Goal: Information Seeking & Learning: Compare options

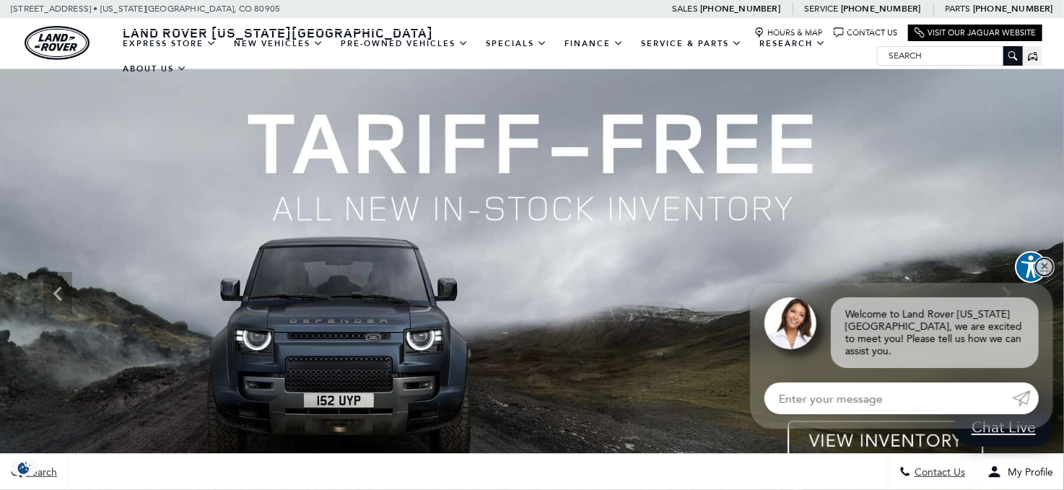
click at [1042, 276] on link "✕" at bounding box center [1044, 266] width 17 height 17
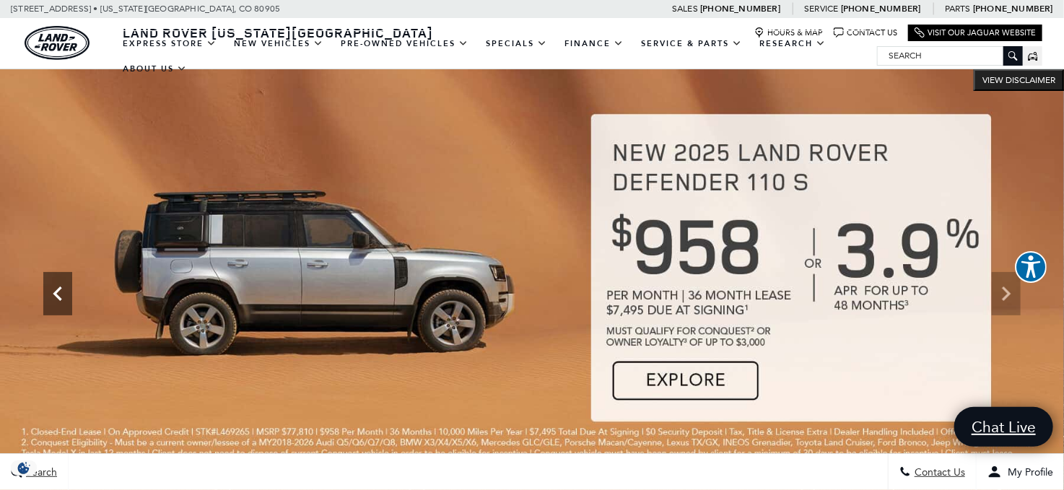
click at [56, 288] on icon "Previous" at bounding box center [57, 293] width 29 height 29
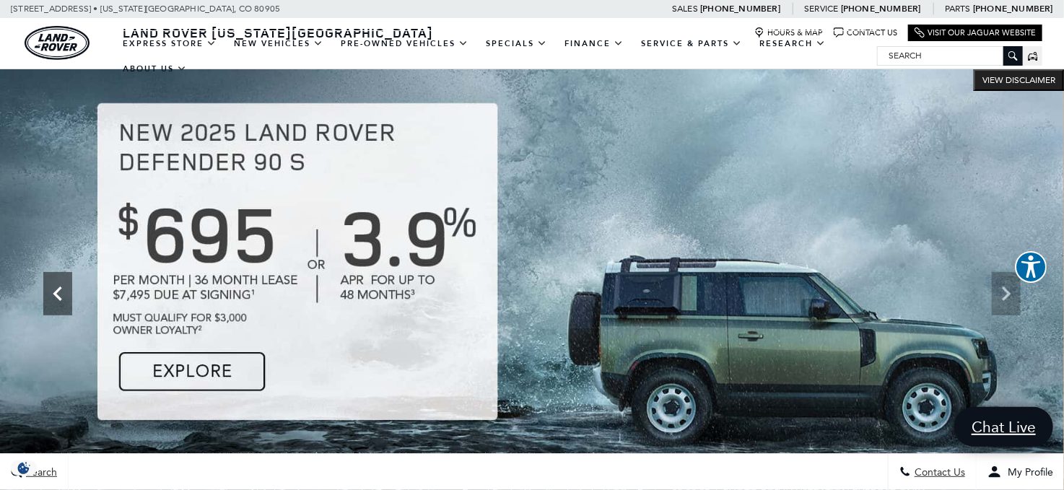
click at [56, 288] on icon "Previous" at bounding box center [57, 293] width 29 height 29
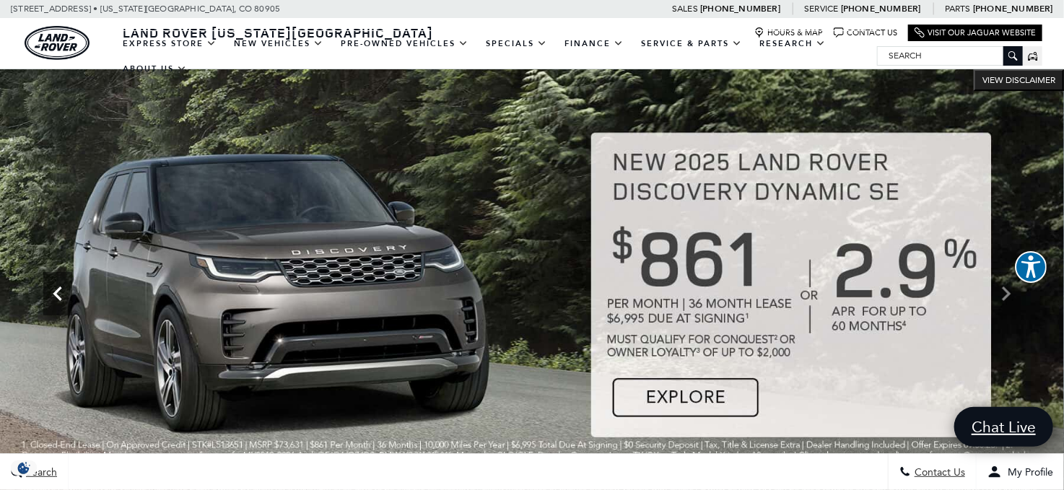
click at [57, 287] on icon "Previous" at bounding box center [57, 293] width 29 height 29
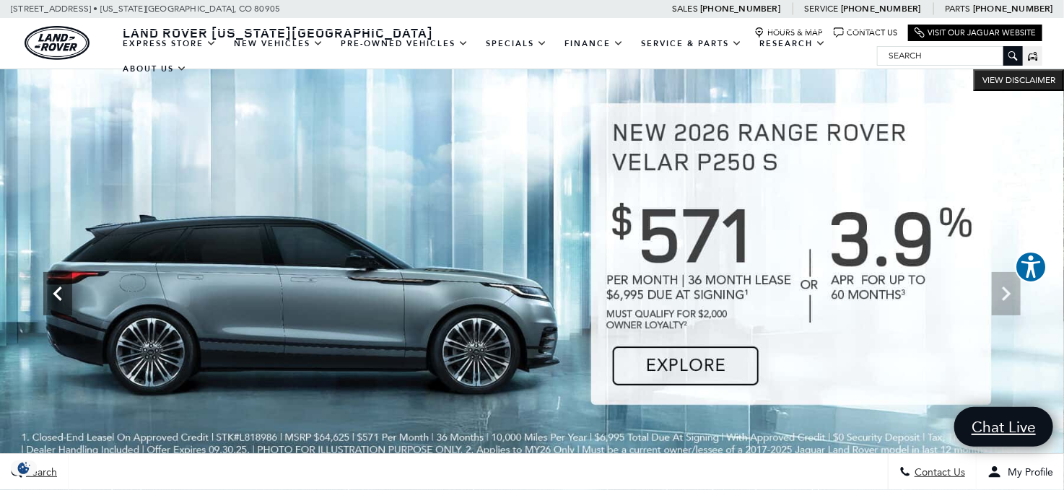
click at [57, 287] on icon "Previous" at bounding box center [57, 293] width 29 height 29
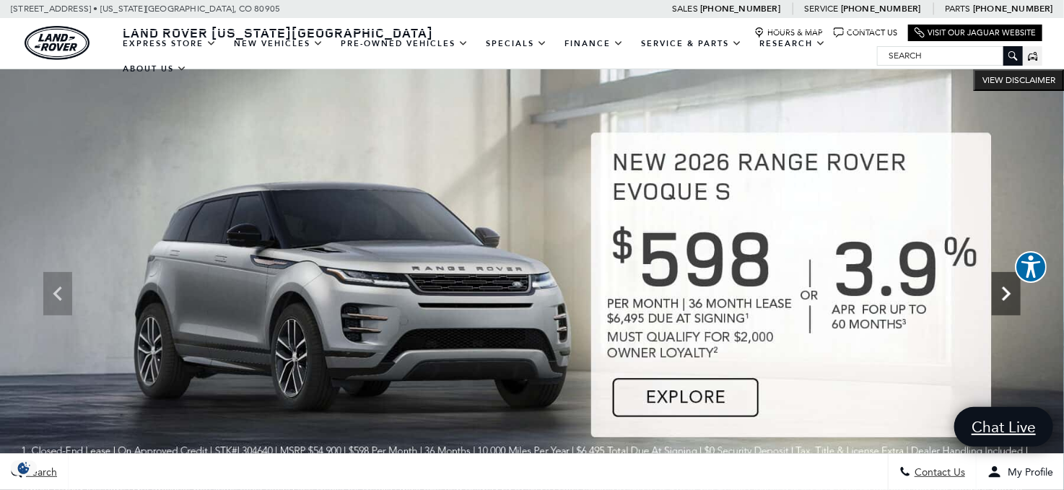
click at [1001, 297] on icon "Next" at bounding box center [1006, 293] width 29 height 29
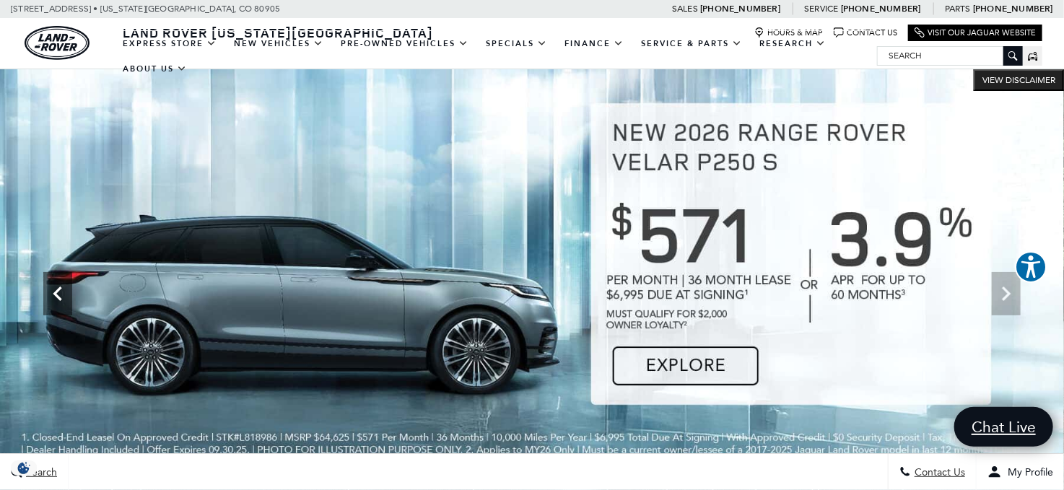
click at [53, 291] on icon "Previous" at bounding box center [57, 293] width 29 height 29
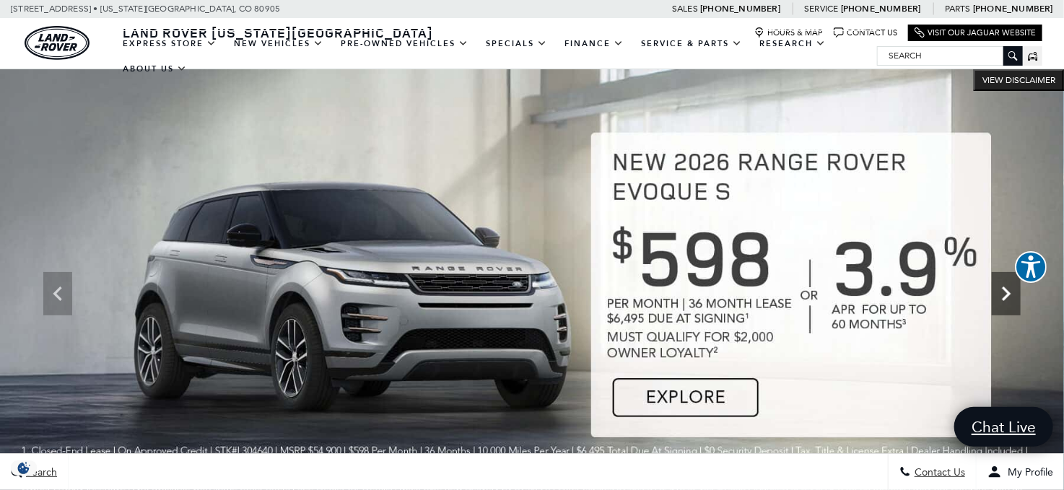
click at [1012, 289] on icon "Next" at bounding box center [1006, 293] width 29 height 29
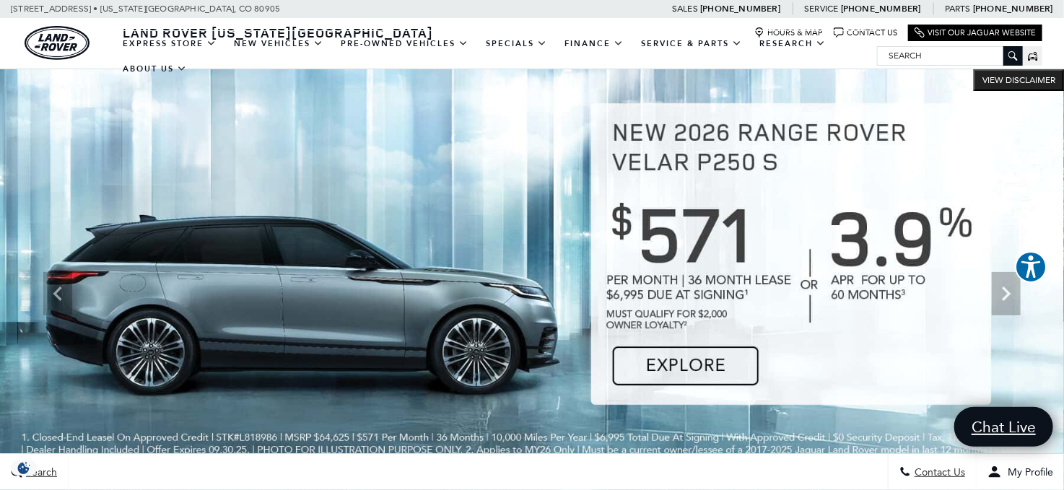
click at [666, 373] on img at bounding box center [532, 293] width 1064 height 449
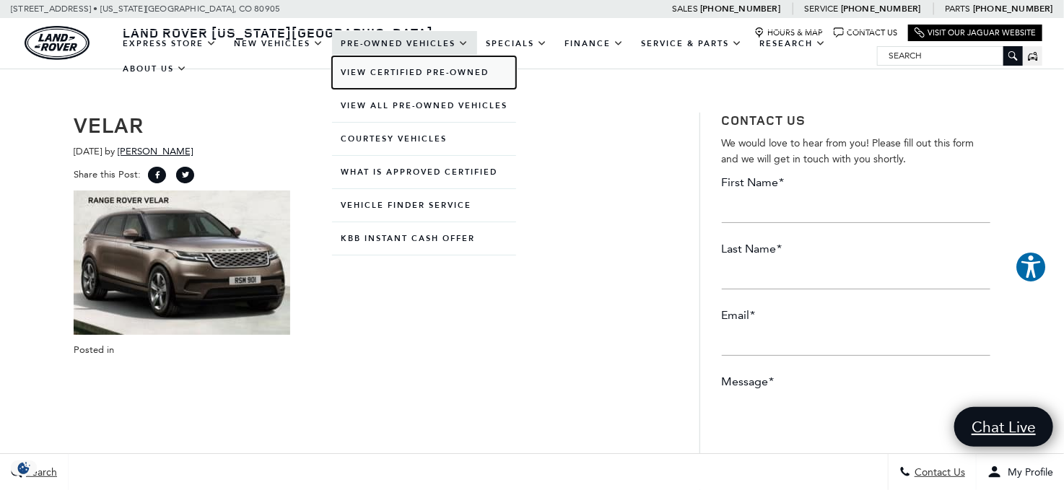
click at [408, 66] on link "View Certified Pre-Owned" at bounding box center [424, 72] width 184 height 32
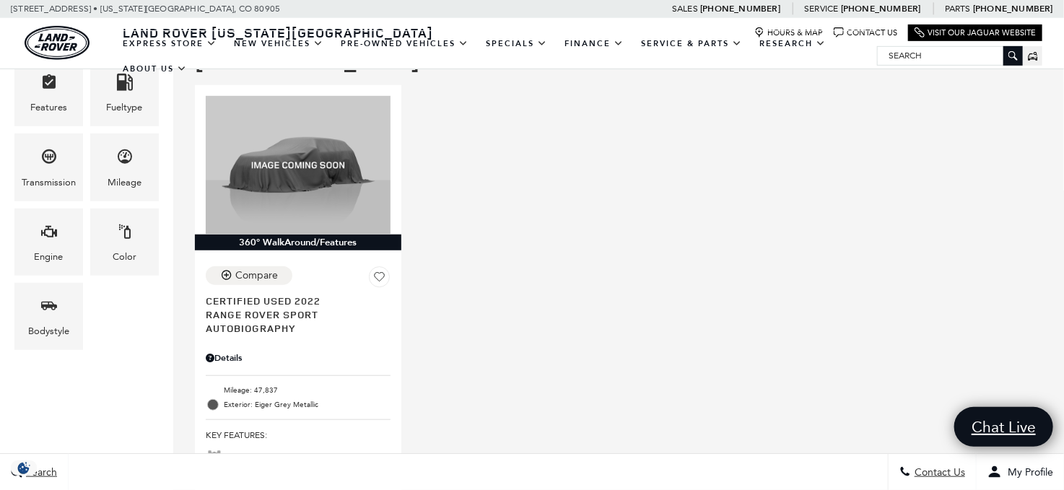
scroll to position [361, 0]
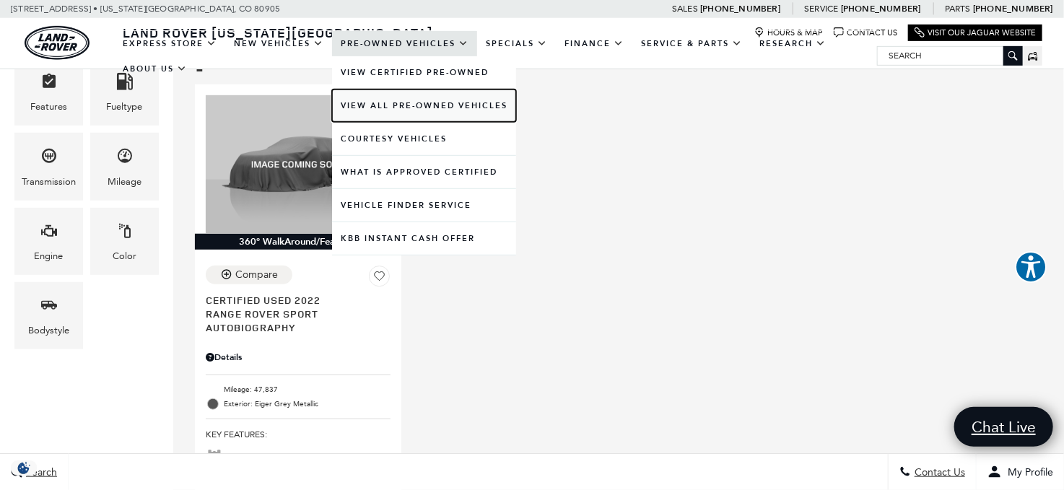
click at [398, 104] on link "View All Pre-Owned Vehicles" at bounding box center [424, 106] width 184 height 32
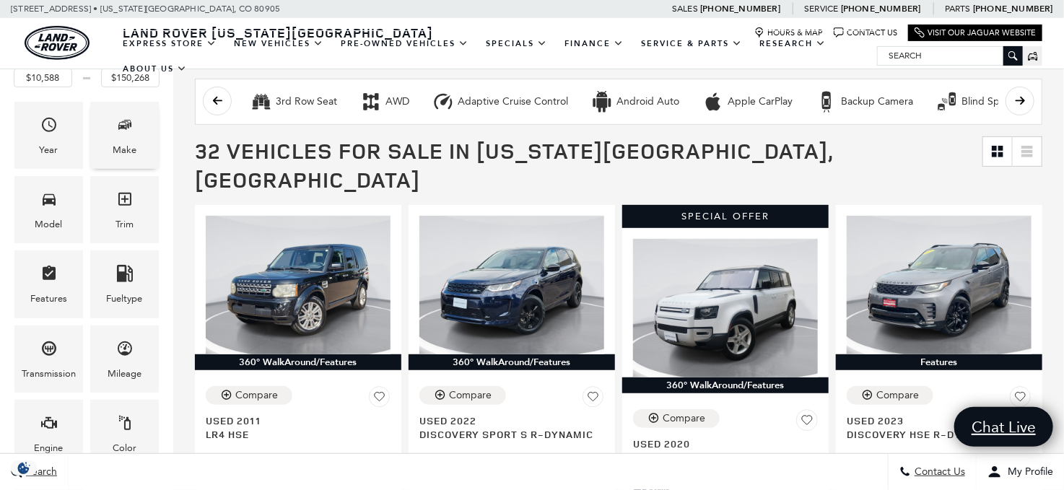
click at [124, 120] on icon "Make" at bounding box center [126, 123] width 7 height 7
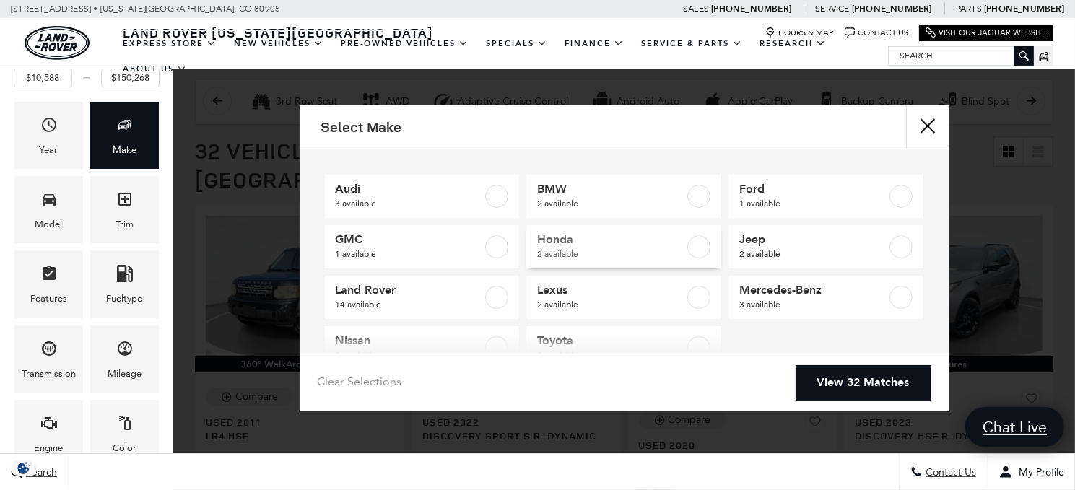
scroll to position [40, 0]
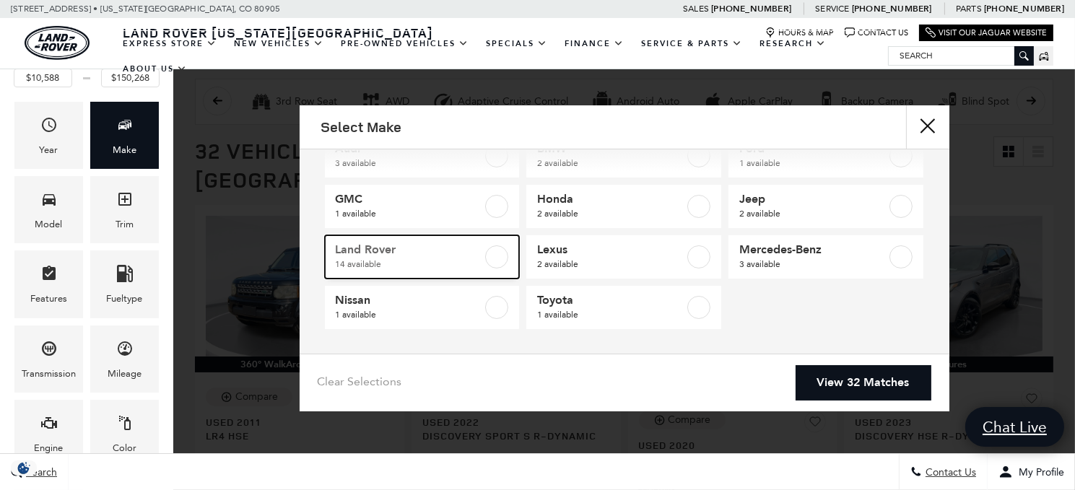
click at [499, 253] on label at bounding box center [496, 256] width 23 height 23
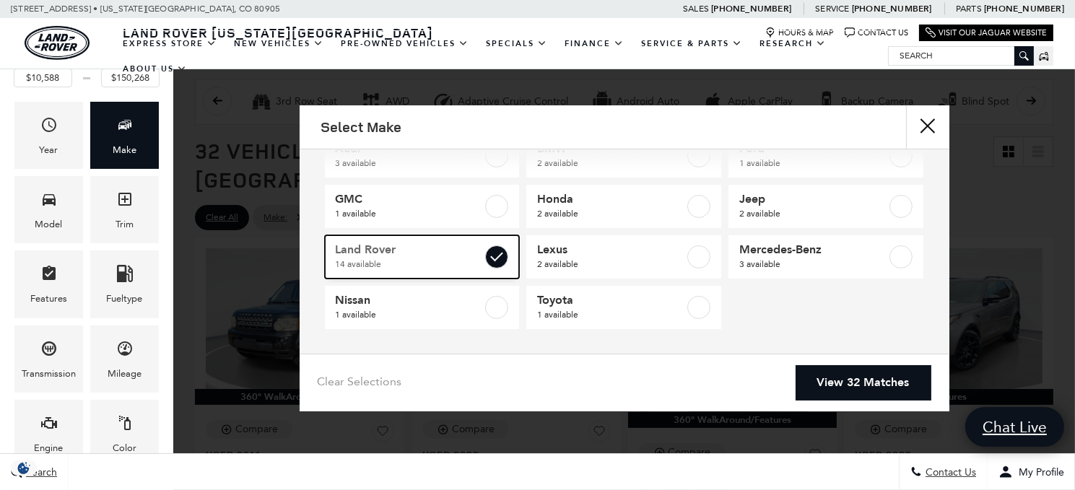
checkbox input "true"
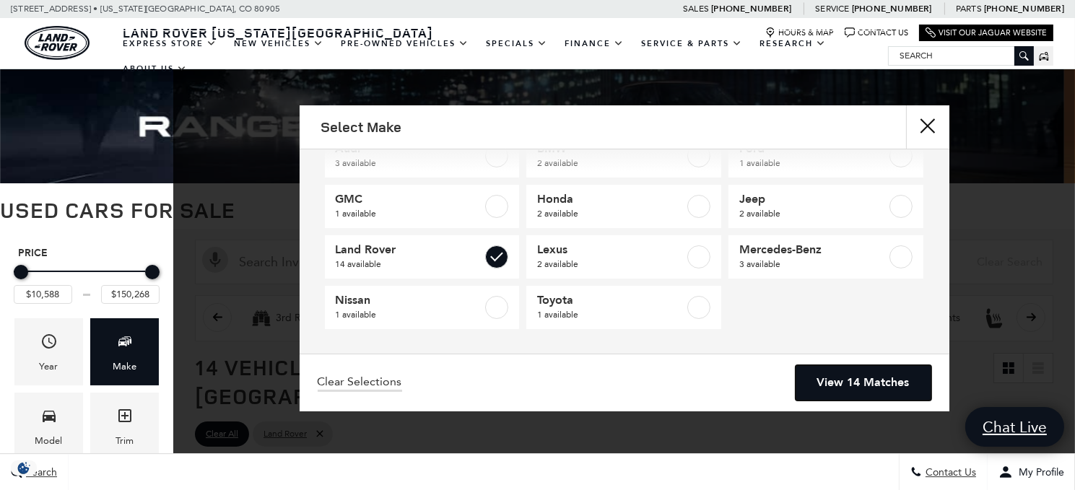
click at [874, 380] on link "View 14 Matches" at bounding box center [864, 382] width 136 height 35
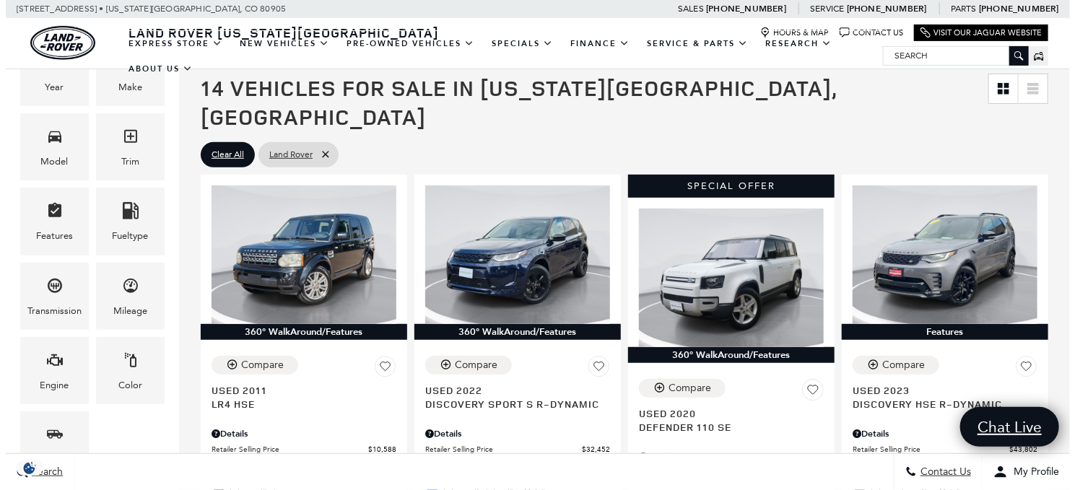
scroll to position [289, 0]
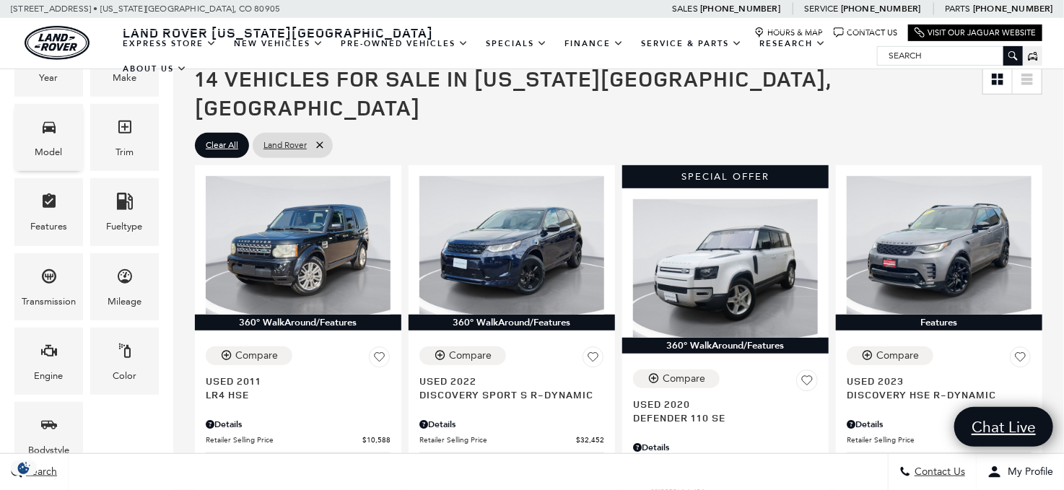
click at [40, 142] on span "Model" at bounding box center [48, 130] width 17 height 30
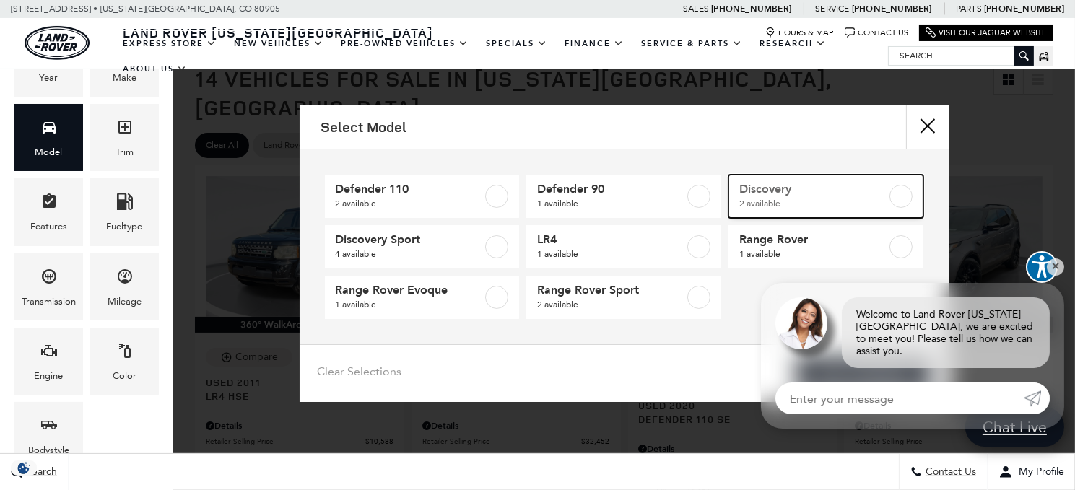
click at [903, 197] on label at bounding box center [900, 196] width 23 height 23
type input "$43,802"
type input "$55,322"
checkbox input "true"
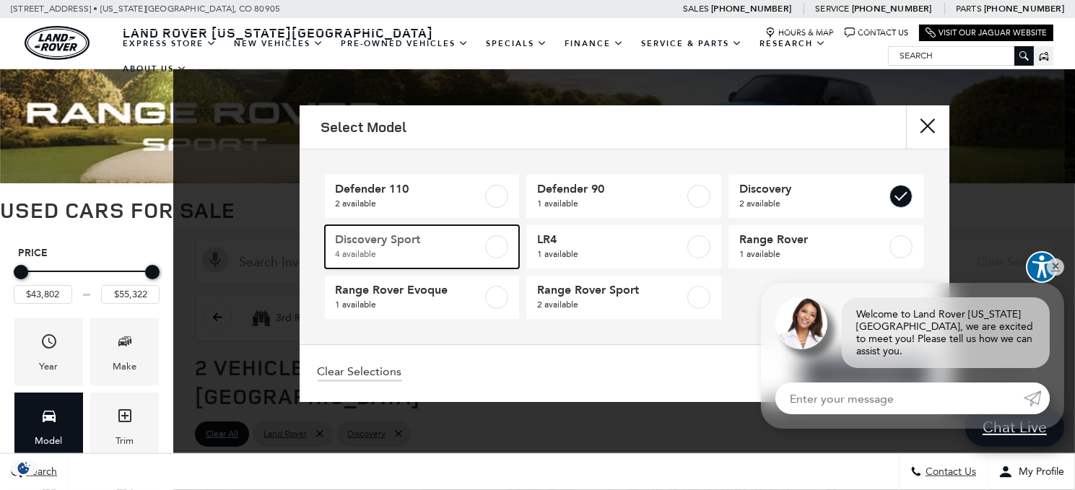
click at [495, 245] on label at bounding box center [496, 246] width 23 height 23
type input "$32,452"
checkbox input "true"
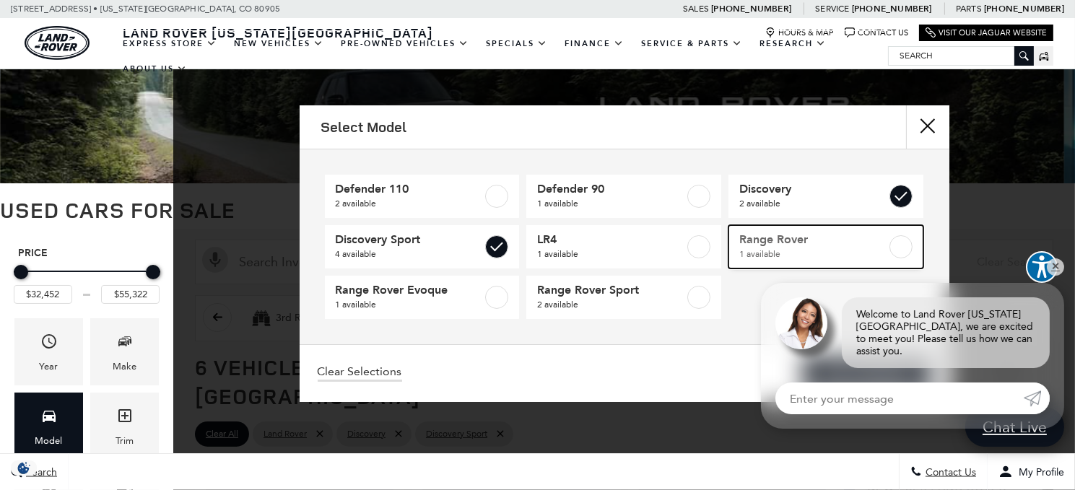
click at [859, 243] on span "Range Rover" at bounding box center [812, 239] width 147 height 14
type input "$69,446"
checkbox input "true"
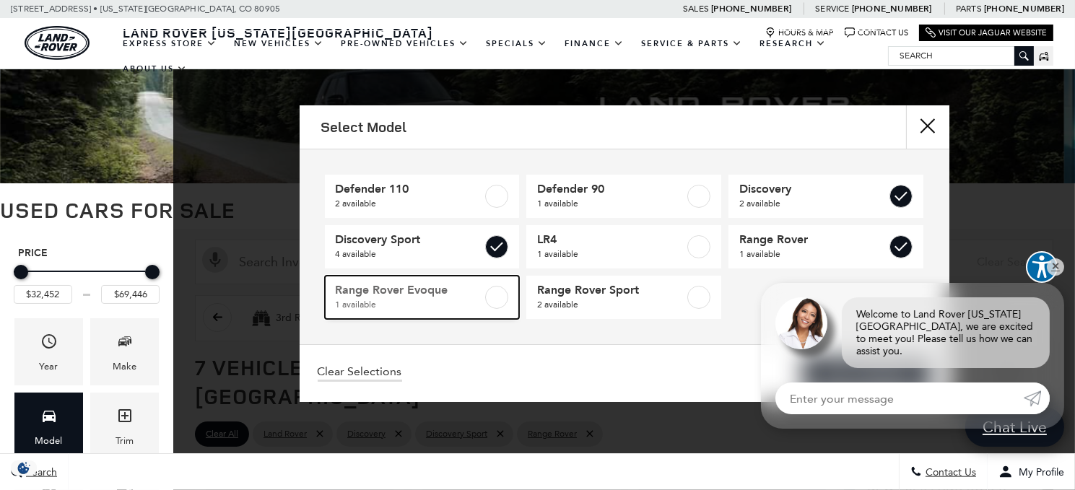
click at [492, 293] on label at bounding box center [496, 297] width 23 height 23
checkbox input "true"
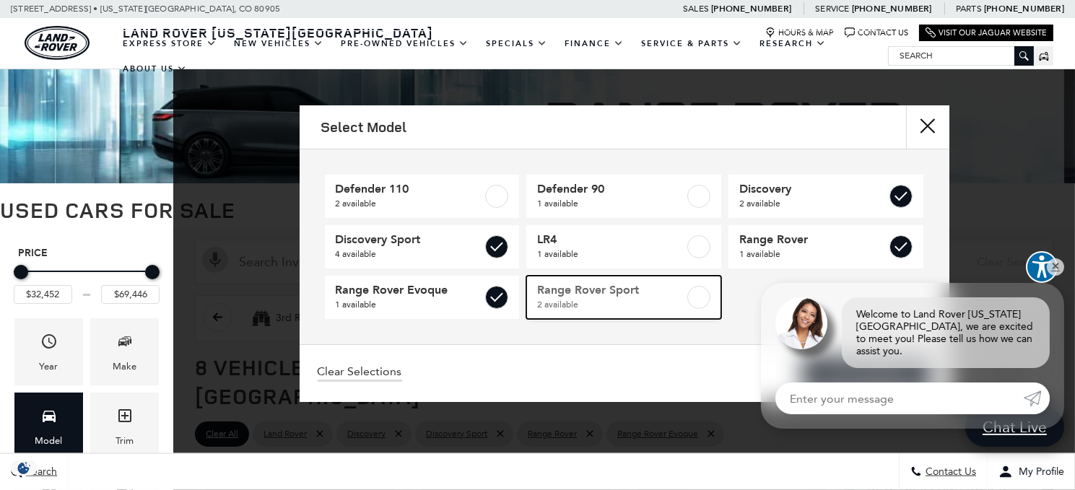
click at [697, 291] on label at bounding box center [698, 297] width 23 height 23
type input "$150,268"
checkbox input "true"
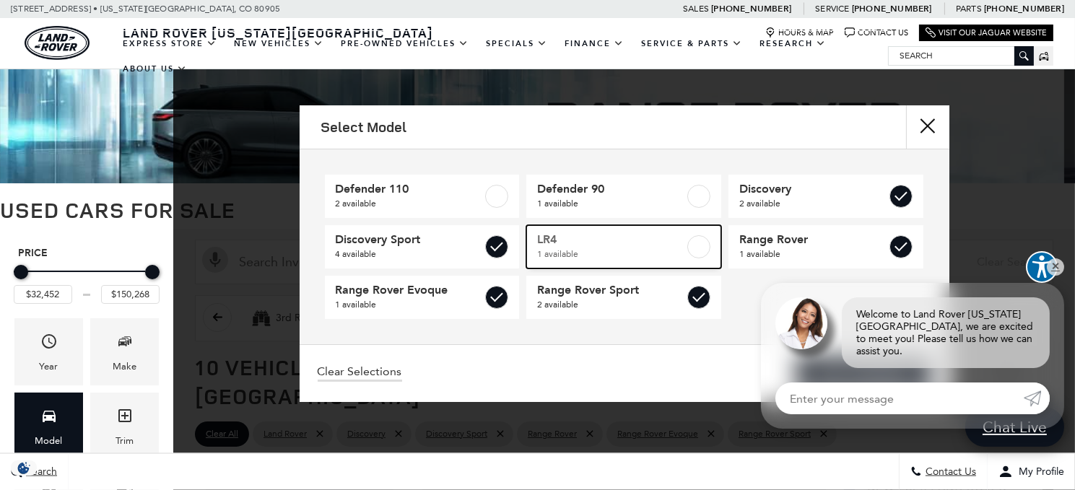
click at [698, 242] on label at bounding box center [698, 246] width 23 height 23
type input "$10,588"
checkbox input "true"
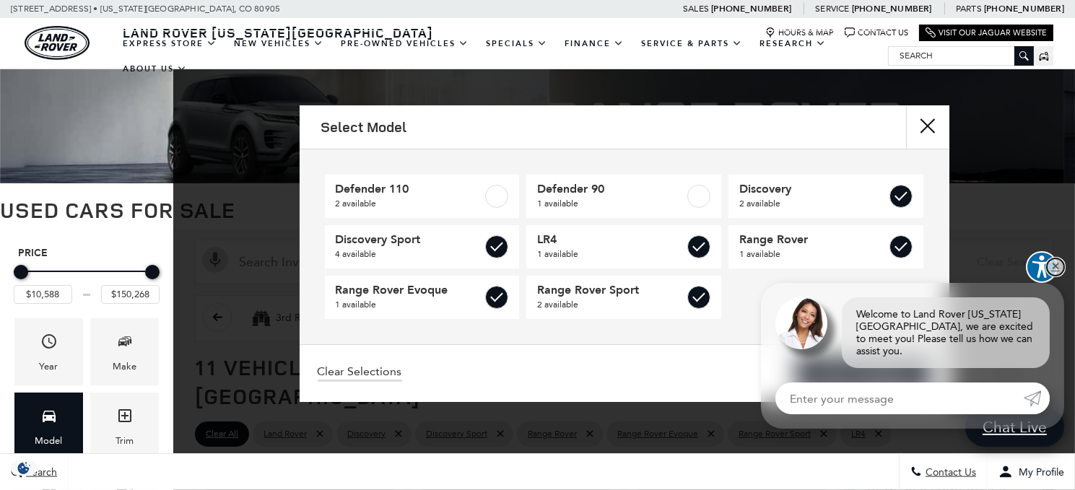
click at [1057, 274] on link "✕" at bounding box center [1055, 266] width 17 height 17
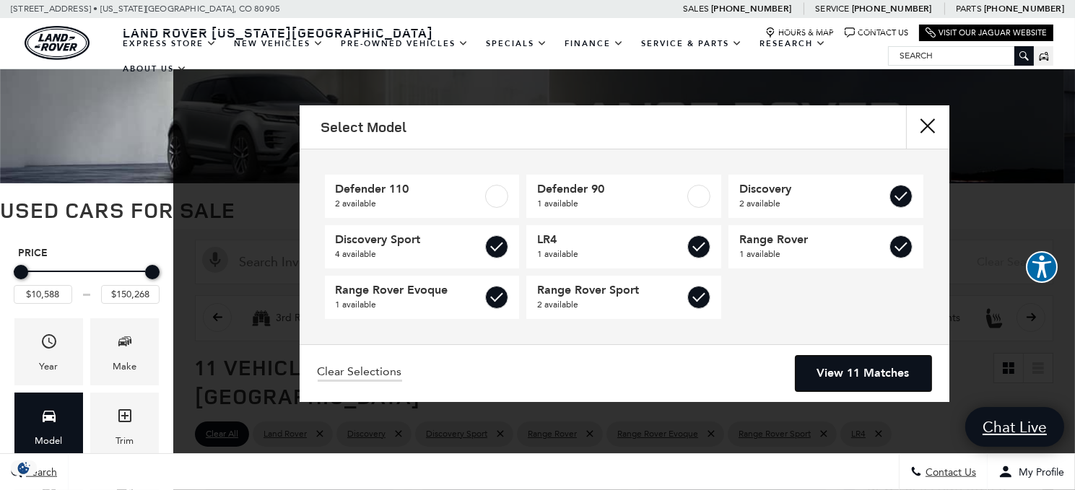
click at [843, 367] on link "View 11 Matches" at bounding box center [864, 373] width 136 height 35
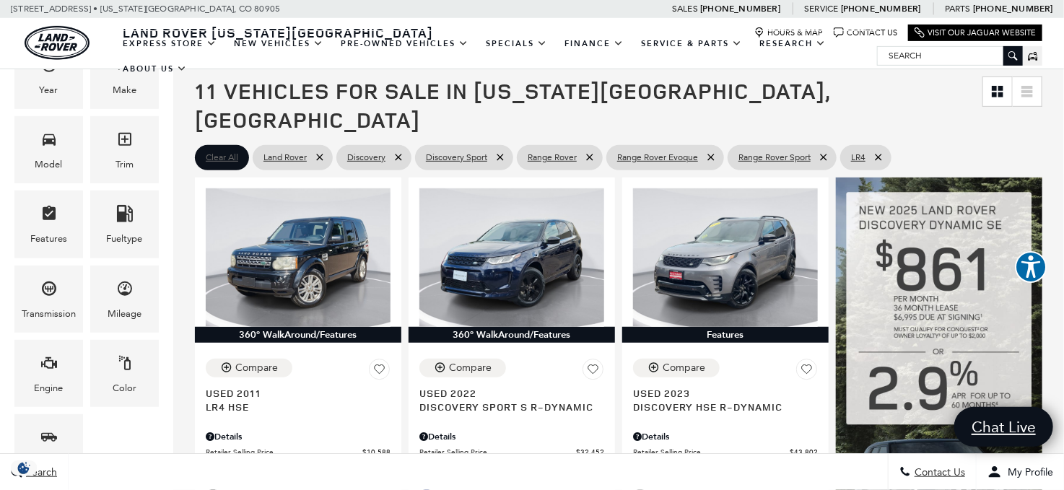
scroll to position [289, 0]
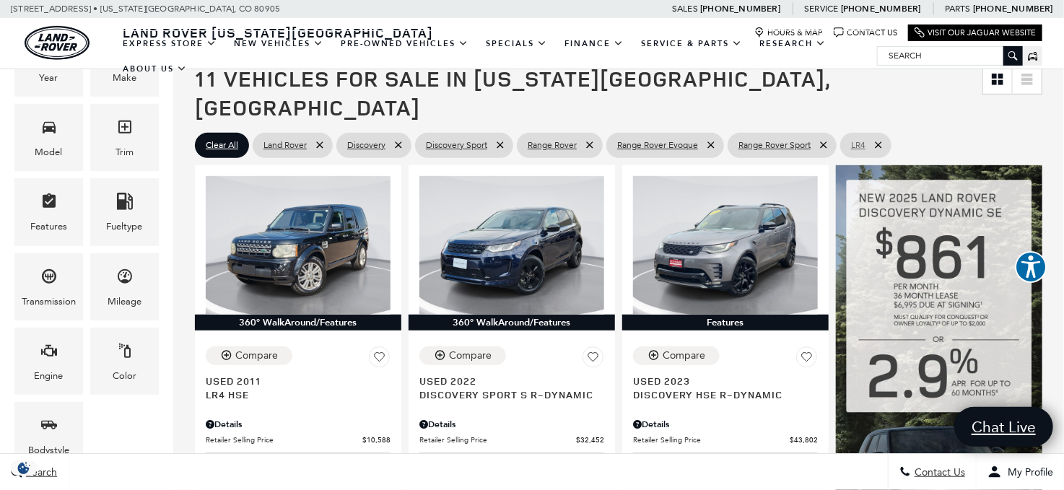
click at [880, 142] on icon at bounding box center [878, 145] width 6 height 6
type input "$32,452"
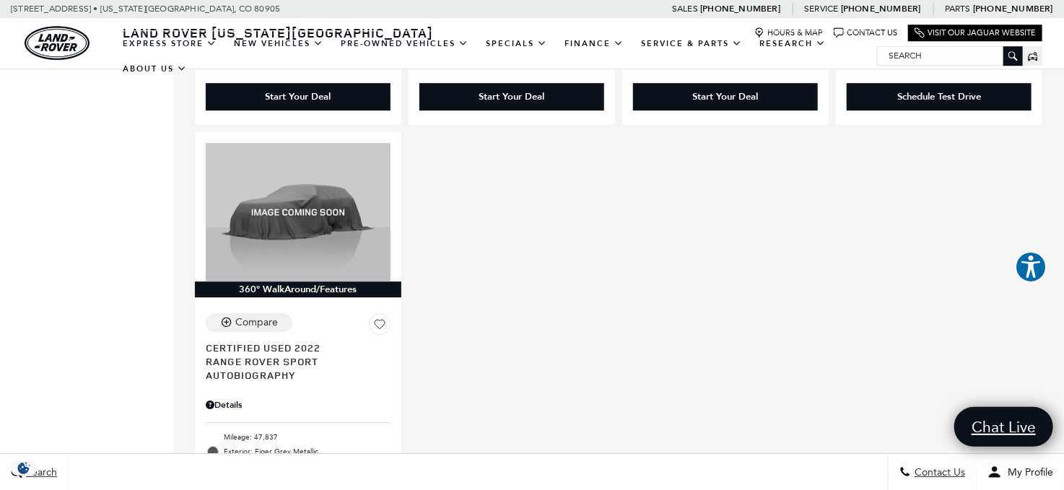
scroll to position [1949, 0]
